Goal: Find specific page/section: Find specific page/section

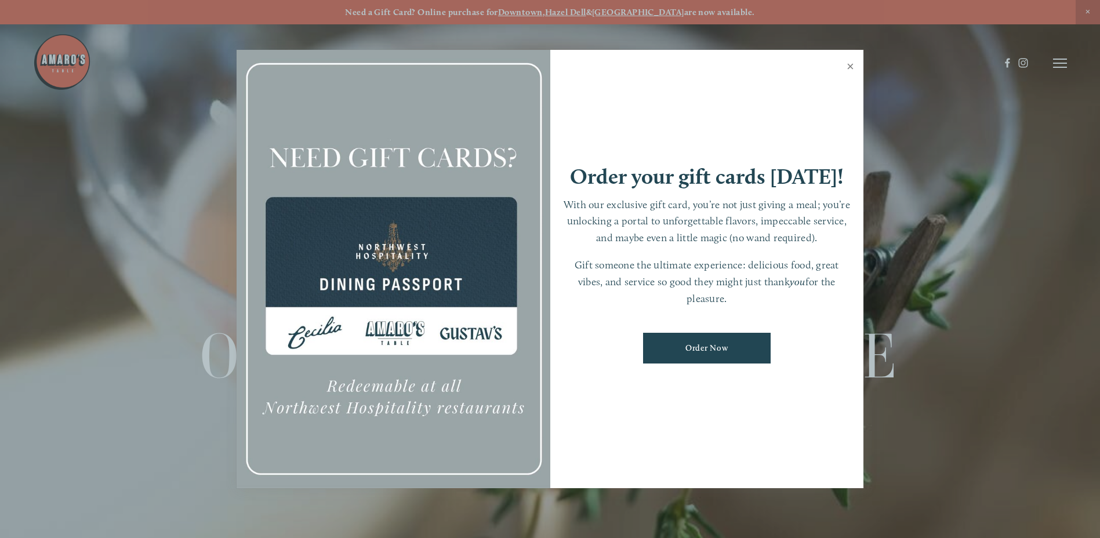
click at [850, 68] on link "Close" at bounding box center [850, 68] width 23 height 32
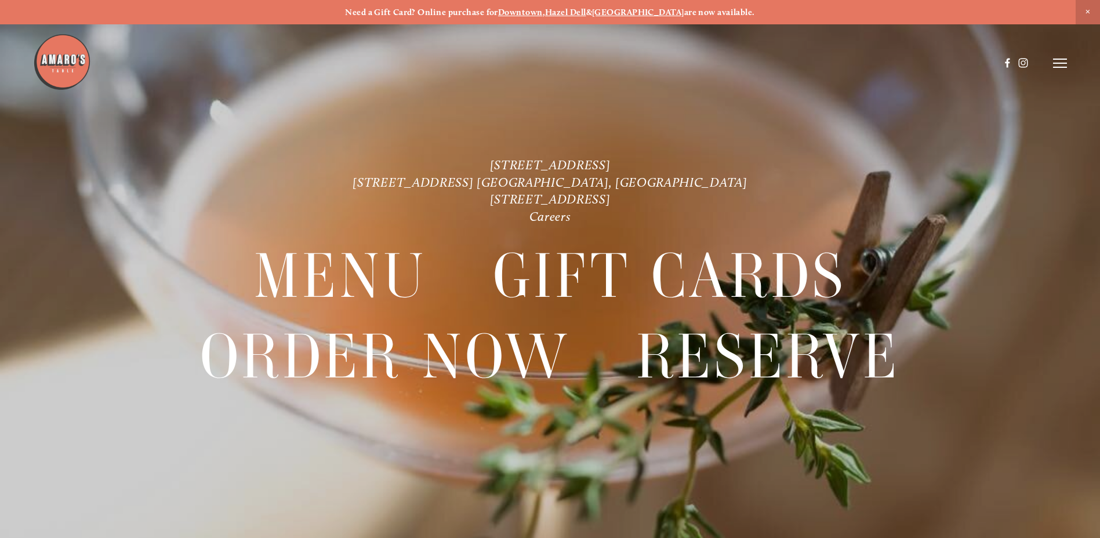
click at [1064, 66] on icon at bounding box center [1060, 63] width 14 height 10
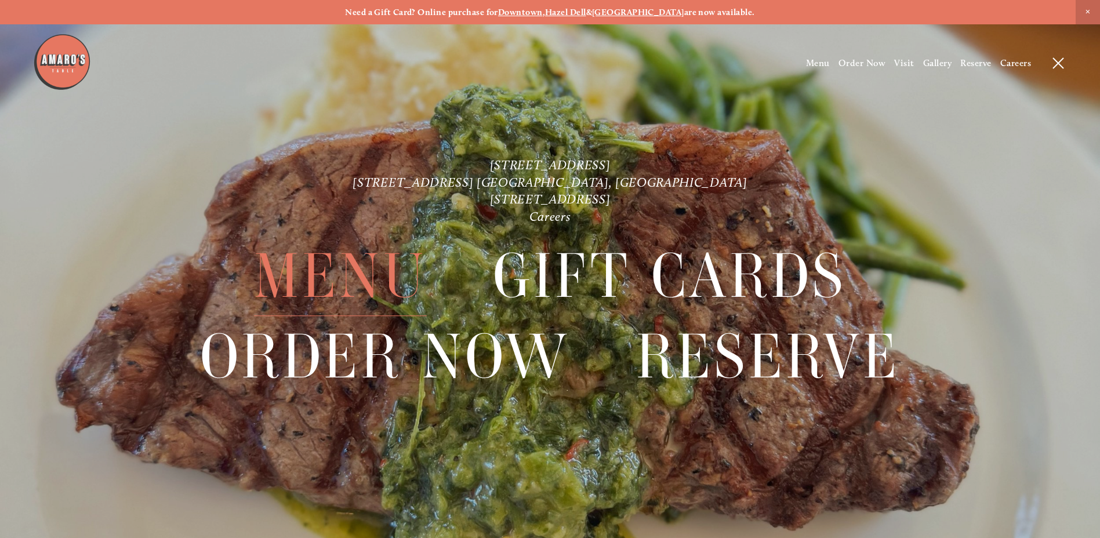
click at [384, 268] on span "Menu" at bounding box center [340, 275] width 173 height 79
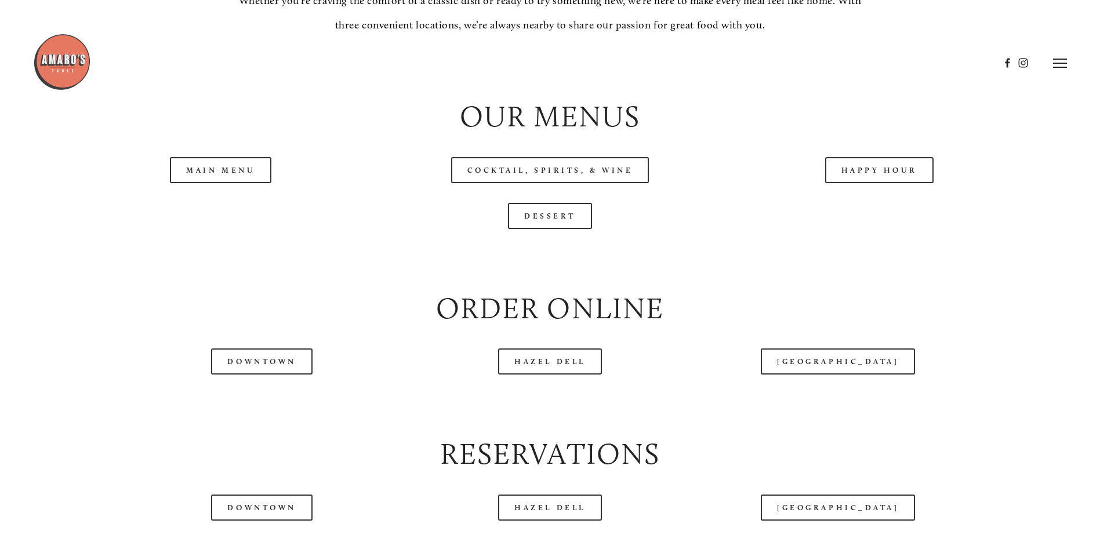
scroll to position [1217, 0]
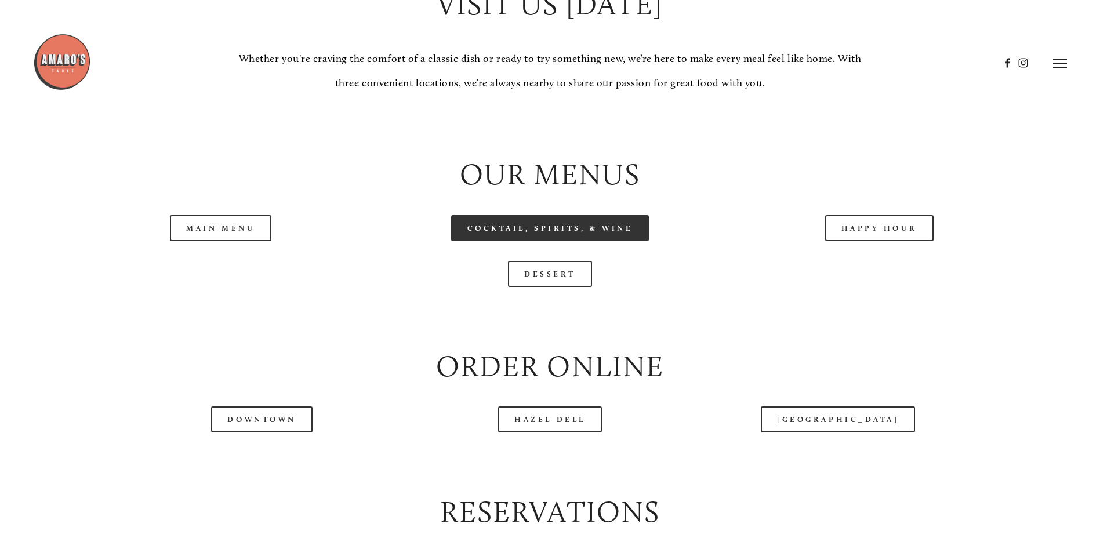
click at [560, 241] on link "Cocktail, Spirits, & Wine" at bounding box center [550, 228] width 198 height 26
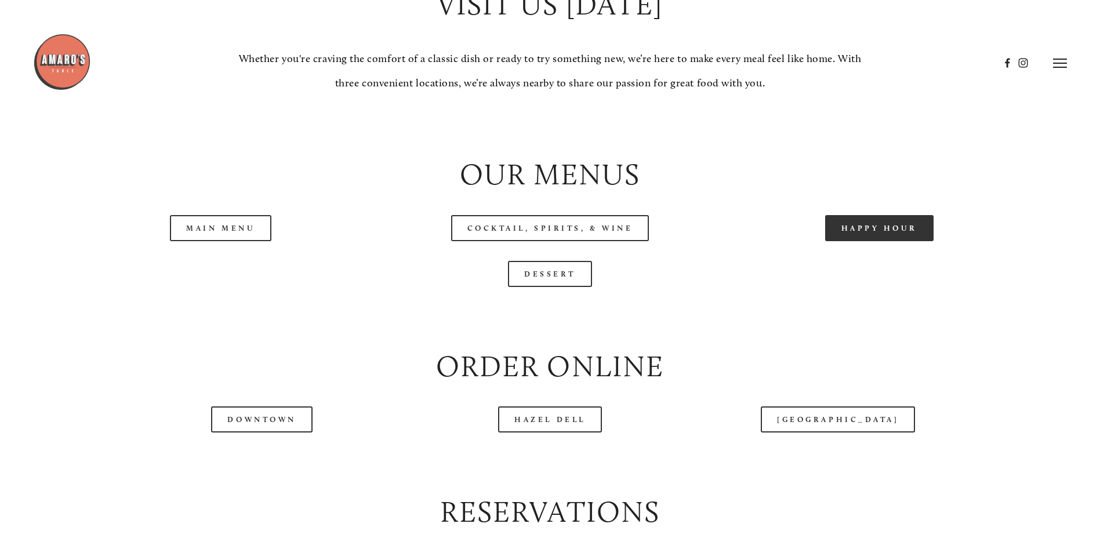
click at [867, 241] on link "Happy Hour" at bounding box center [879, 228] width 109 height 26
